Goal: Feedback & Contribution: Leave review/rating

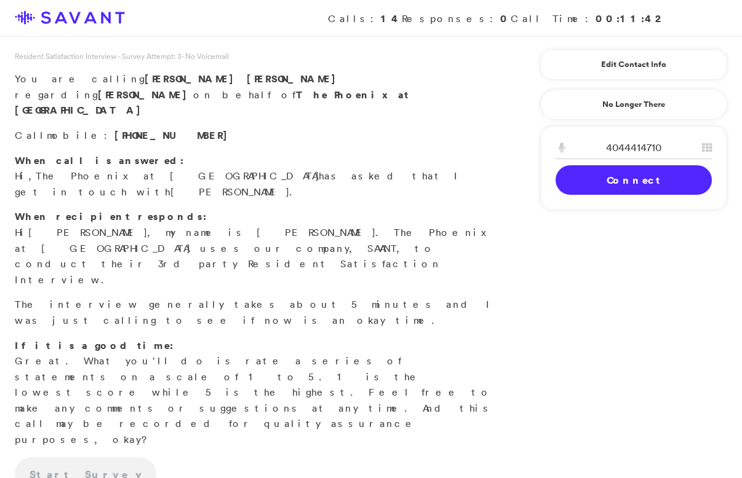
click at [600, 178] on link "Connect" at bounding box center [633, 180] width 156 height 30
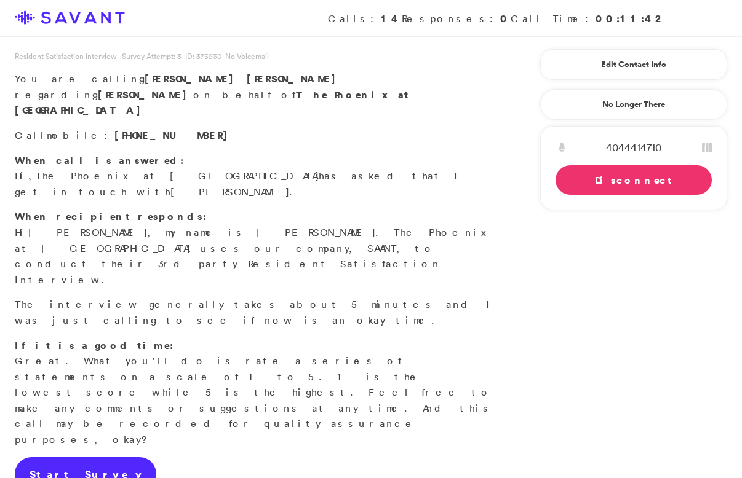
click at [81, 457] on link "Start Survey" at bounding box center [85, 474] width 141 height 34
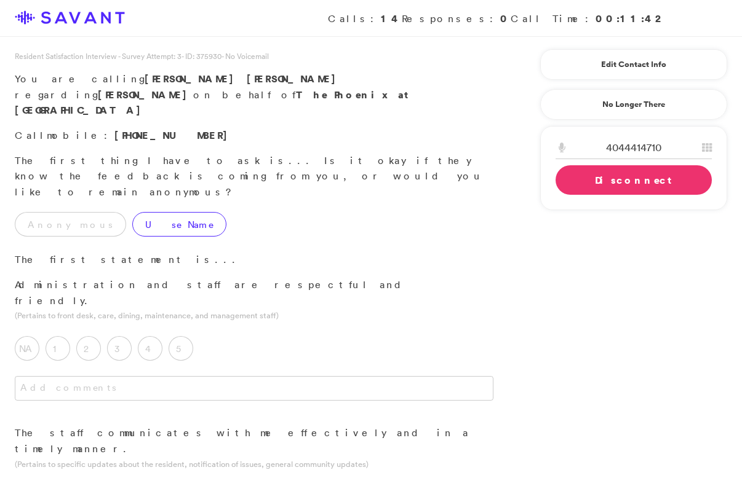
click at [152, 212] on label "Use Name" at bounding box center [179, 224] width 94 height 25
click at [177, 336] on label "5" at bounding box center [180, 348] width 25 height 25
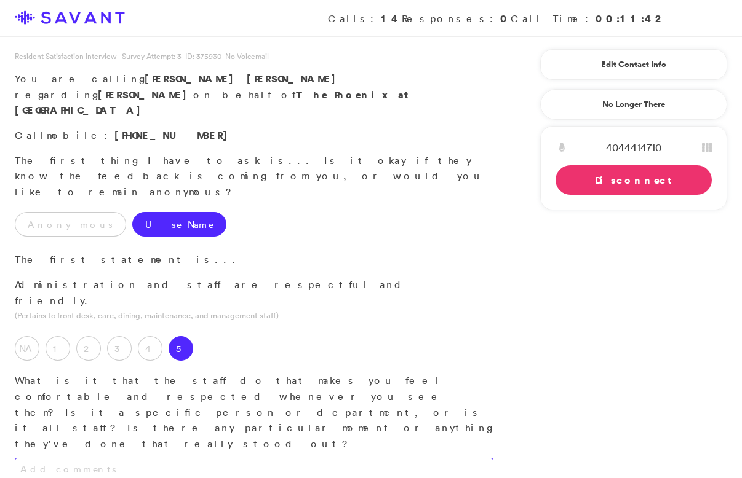
click at [179, 458] on textarea at bounding box center [254, 470] width 478 height 25
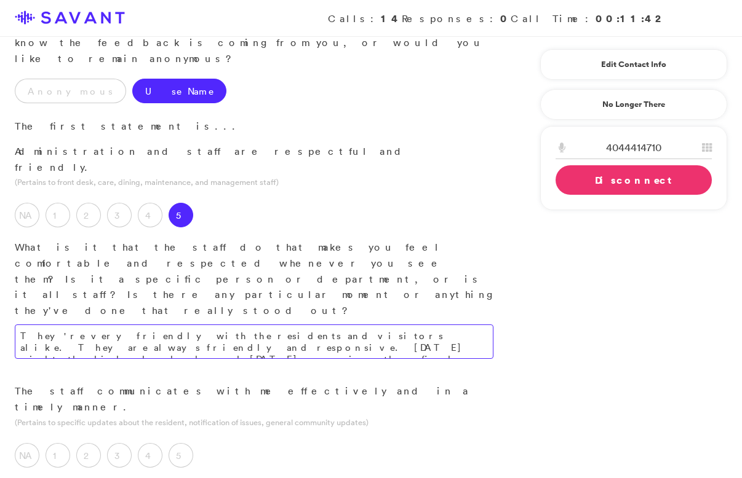
scroll to position [259, 0]
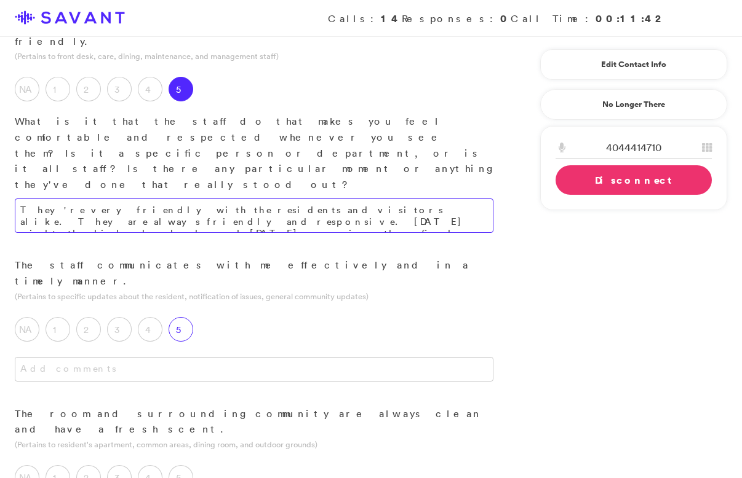
type textarea "They're very friendly with the residents and visitors alike. They are always fr…"
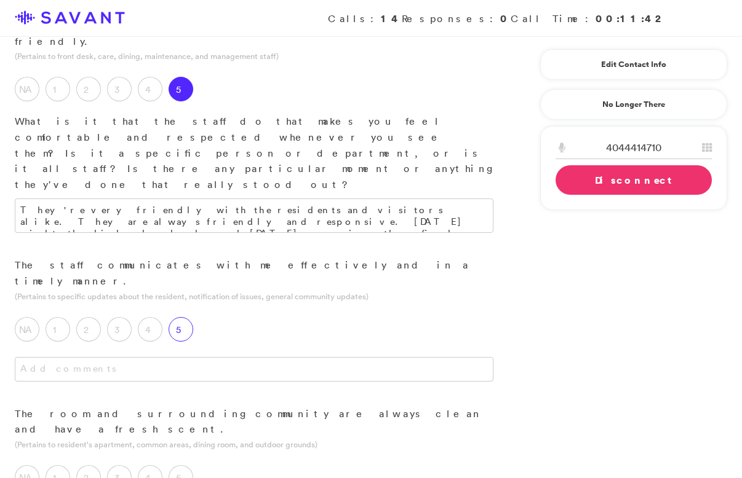
click at [184, 317] on label "5" at bounding box center [180, 329] width 25 height 25
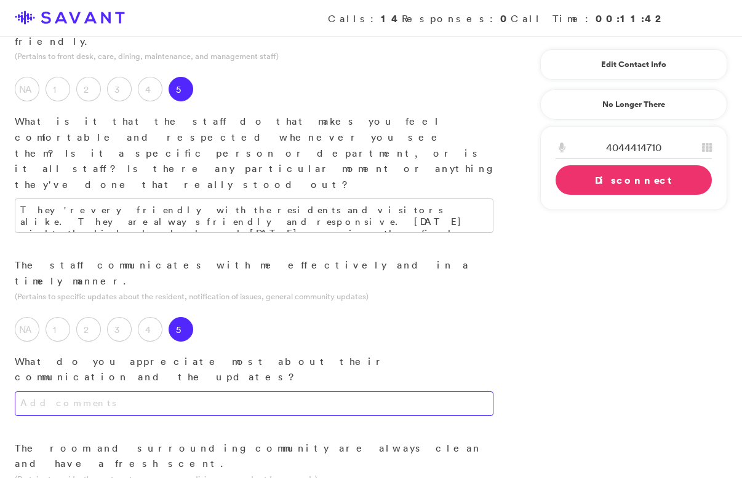
click at [181, 392] on textarea at bounding box center [254, 404] width 478 height 25
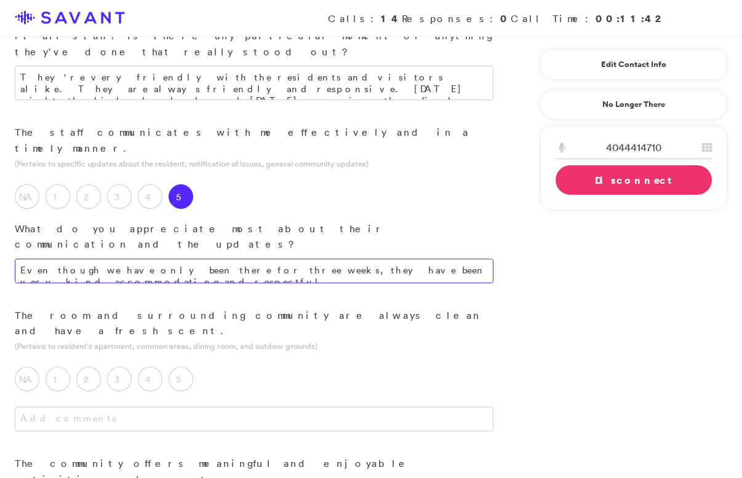
scroll to position [395, 0]
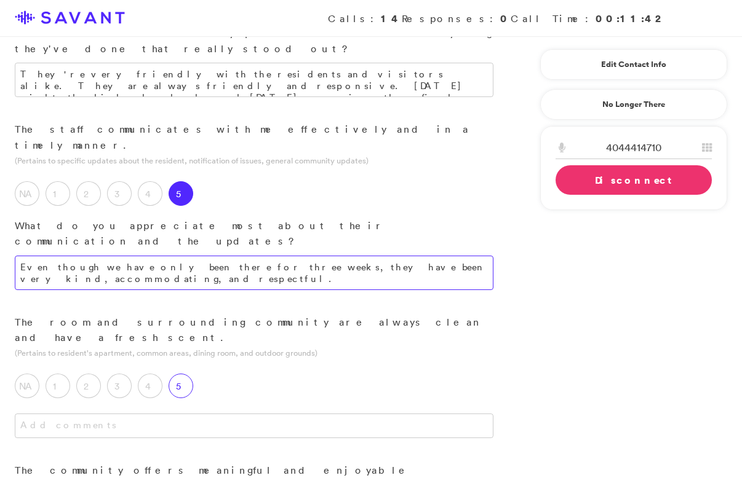
type textarea "Even though we have only been there for three weeks, they have been very kind, …"
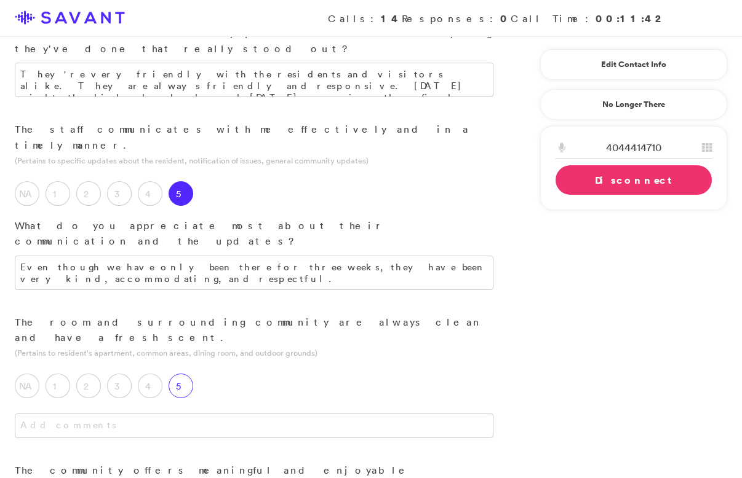
click at [174, 374] on label "5" at bounding box center [180, 386] width 25 height 25
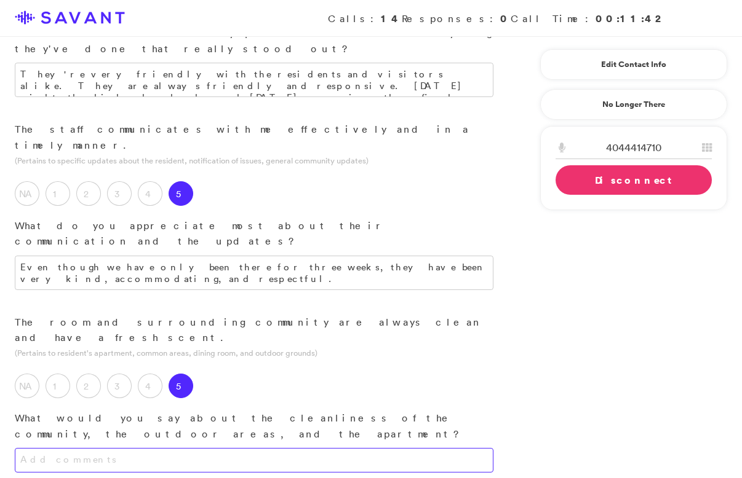
click at [182, 448] on textarea at bounding box center [254, 460] width 478 height 25
type textarea "They clean routinely."
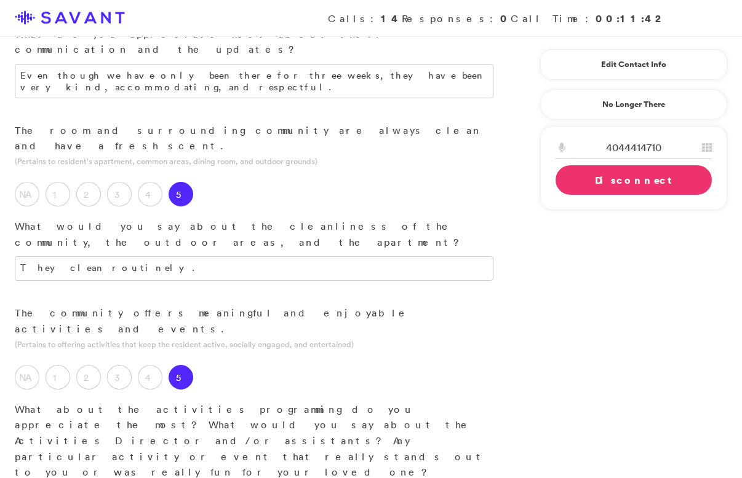
scroll to position [648, 0]
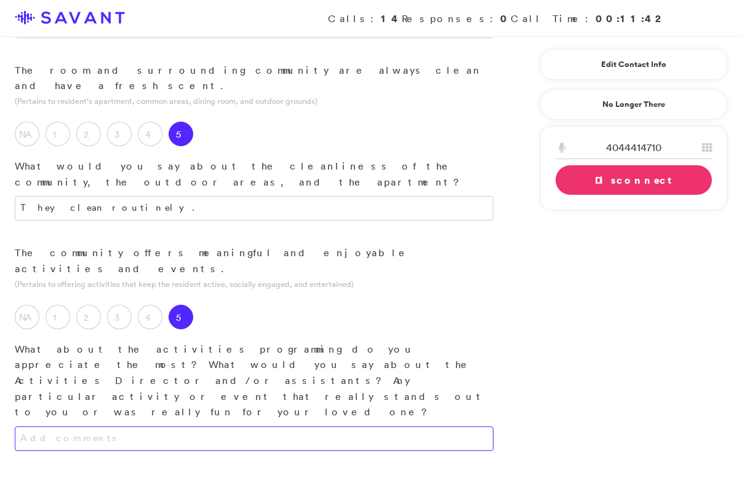
click at [224, 427] on textarea at bounding box center [254, 439] width 478 height 25
click at [393, 427] on textarea "I like the games, which bring people together. There's always a variety of acti…" at bounding box center [254, 439] width 478 height 25
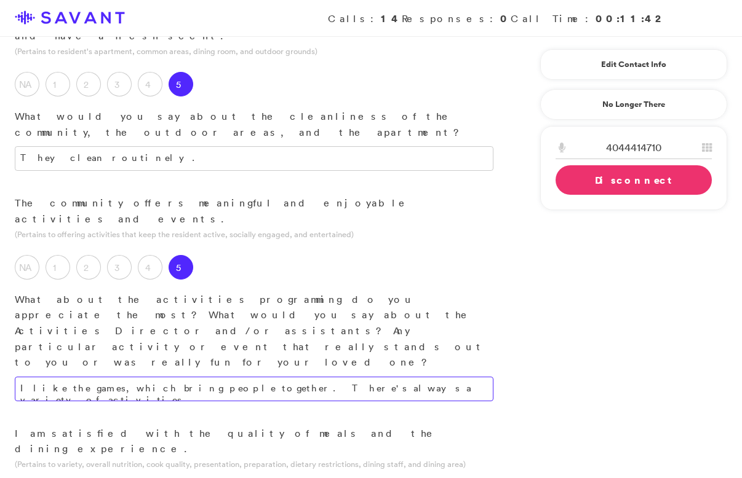
scroll to position [699, 0]
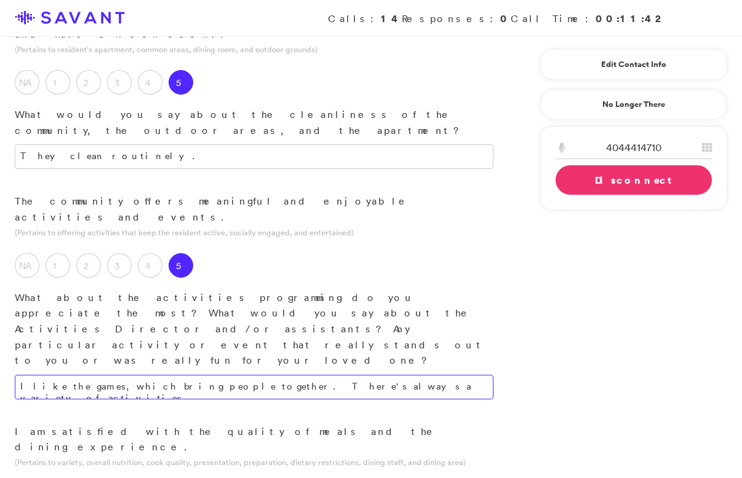
type textarea "I like the games, which bring people together. There's always a variety of acti…"
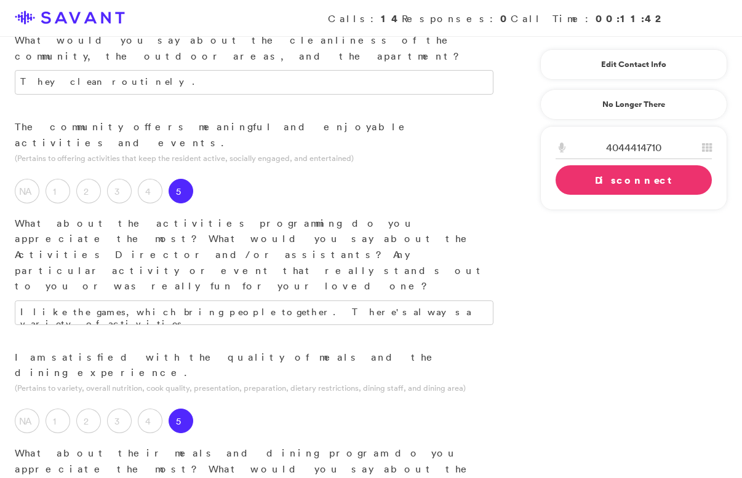
scroll to position [807, 0]
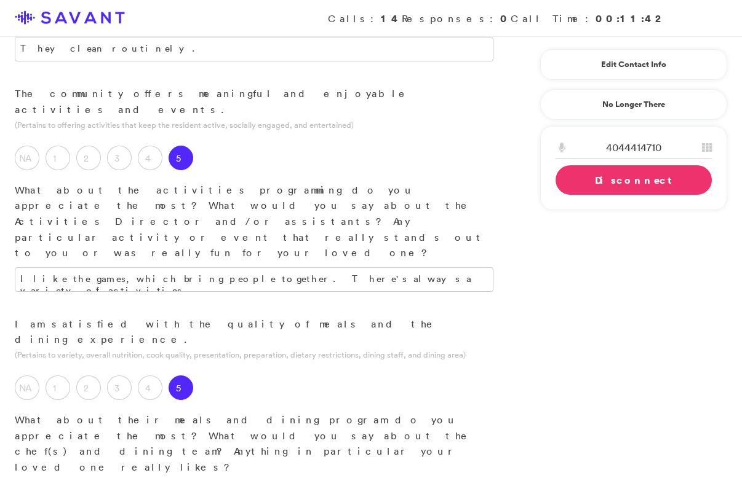
drag, startPoint x: 218, startPoint y: 250, endPoint x: 0, endPoint y: 209, distance: 221.4
click at [0, 317] on div "I am satisfied with the quality of meals and the dining experience. (Pertains t…" at bounding box center [254, 424] width 508 height 215
type textarea "w"
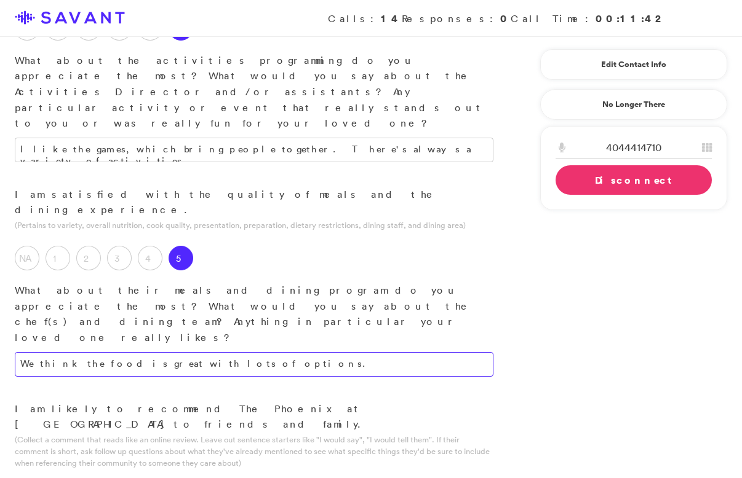
scroll to position [946, 0]
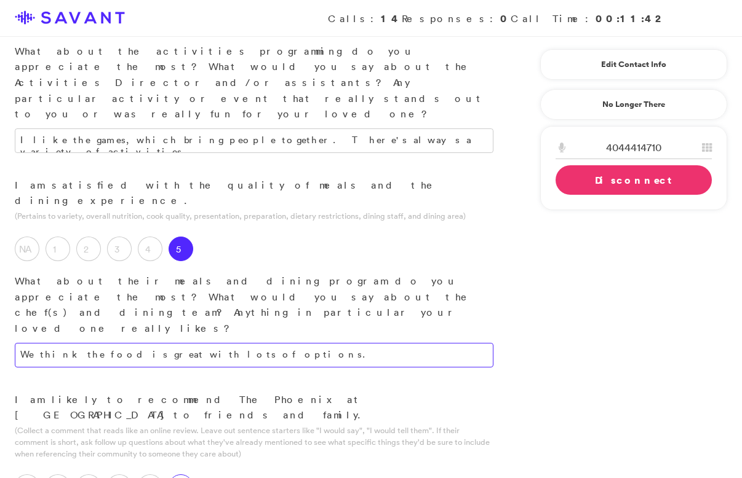
type textarea "We think the food is great with lots of options."
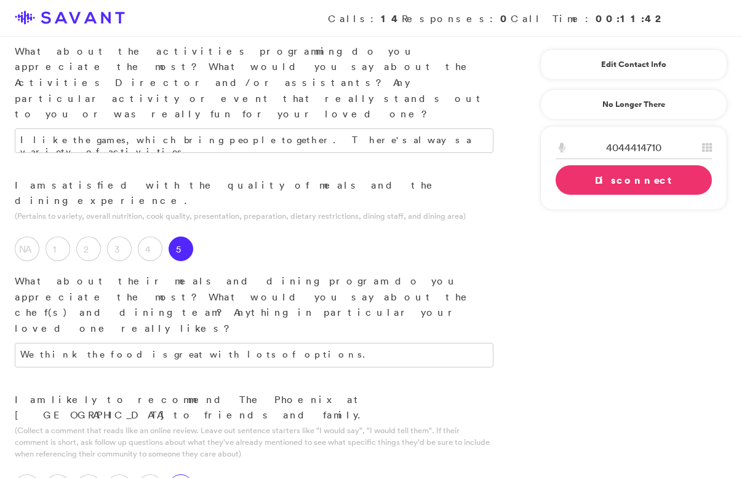
click at [184, 475] on label "5" at bounding box center [180, 487] width 25 height 25
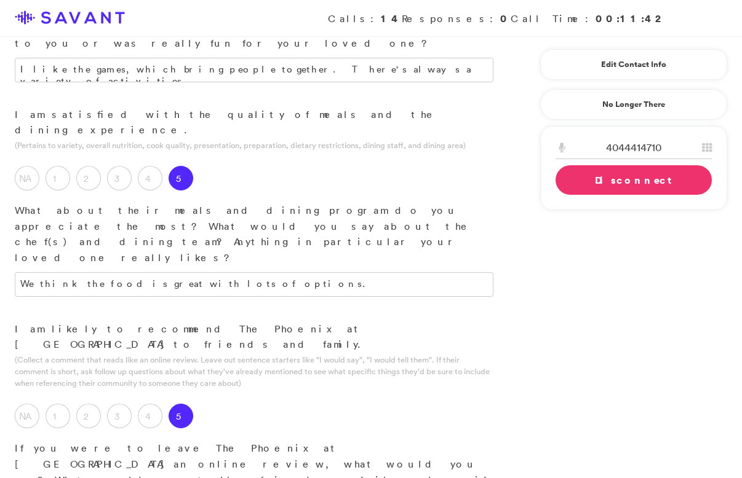
scroll to position [1021, 0]
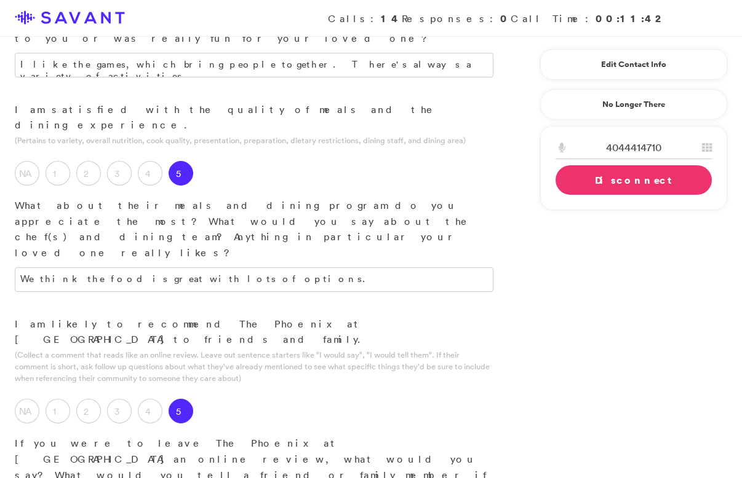
type textarea "It's been an easy process to move my mother in. It's good having her there so f…"
type textarea "The resources that they have for her and that she can be amongst others in her …"
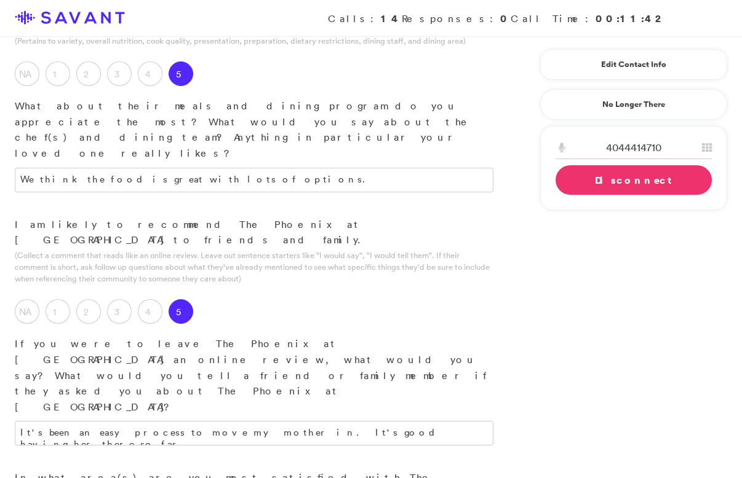
scroll to position [1122, 0]
drag, startPoint x: 301, startPoint y: 288, endPoint x: 160, endPoint y: 279, distance: 141.8
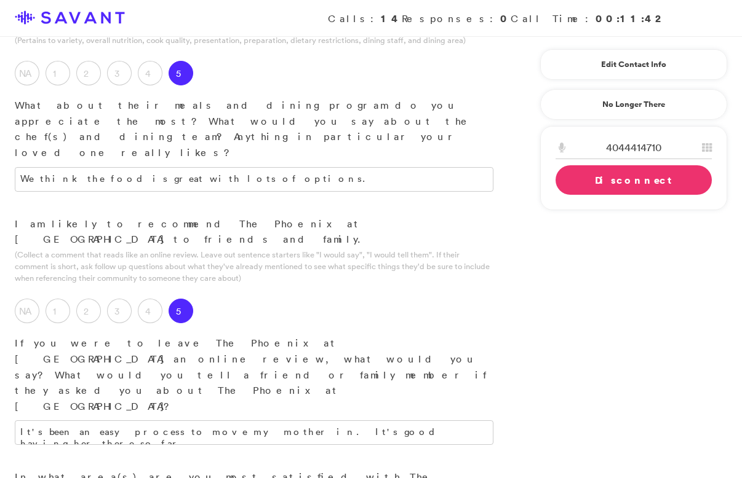
type textarea "Other residents have commented that they are/ get tired of the food."
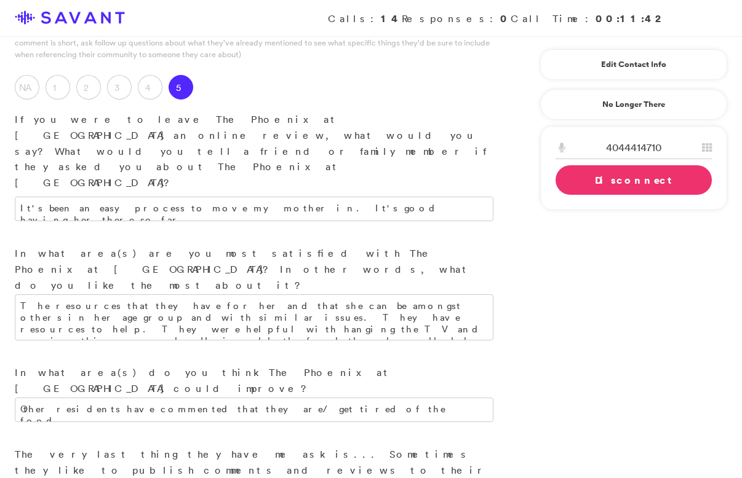
scroll to position [1347, 0]
click at [595, 181] on link "Disconnect" at bounding box center [633, 180] width 156 height 30
